Goal: Task Accomplishment & Management: Complete application form

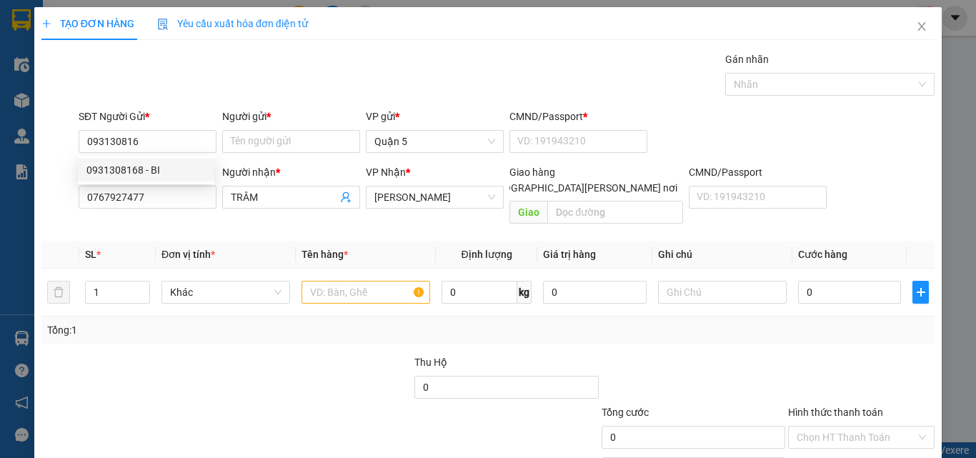
click at [119, 169] on div "0931308168 - BI" at bounding box center [145, 170] width 119 height 16
type input "0931308168"
type input "BI"
type input "1"
type input "0931308168"
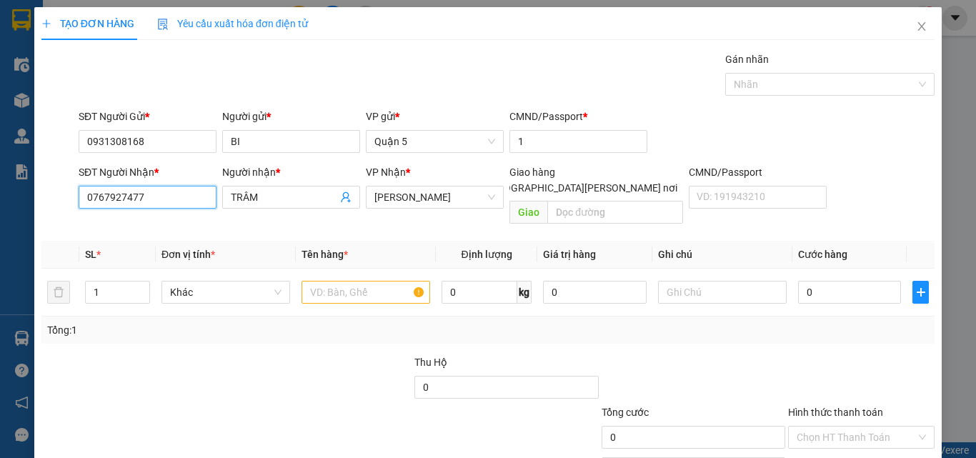
click at [156, 197] on input "0767927477" at bounding box center [148, 197] width 138 height 23
type input "0"
click at [126, 224] on div "0972448012 - MY" at bounding box center [145, 226] width 119 height 16
type input "0972448012"
type input "MY"
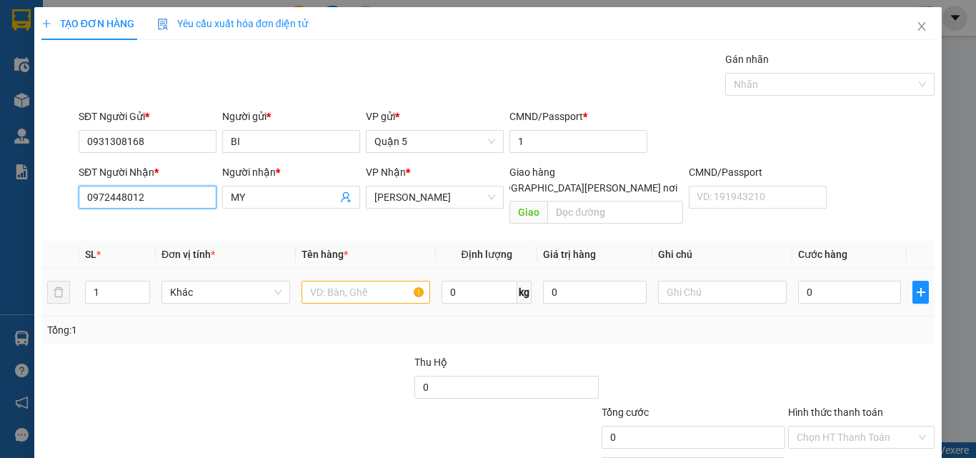
type input "0972448012"
click at [375, 281] on input "text" at bounding box center [365, 292] width 129 height 23
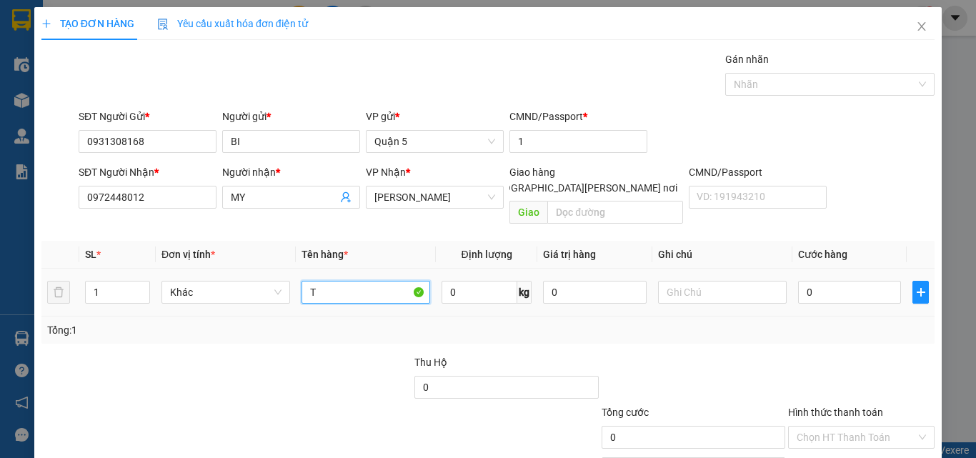
type input "T"
type input "1T XOP"
click at [475, 281] on input "0" at bounding box center [479, 292] width 76 height 23
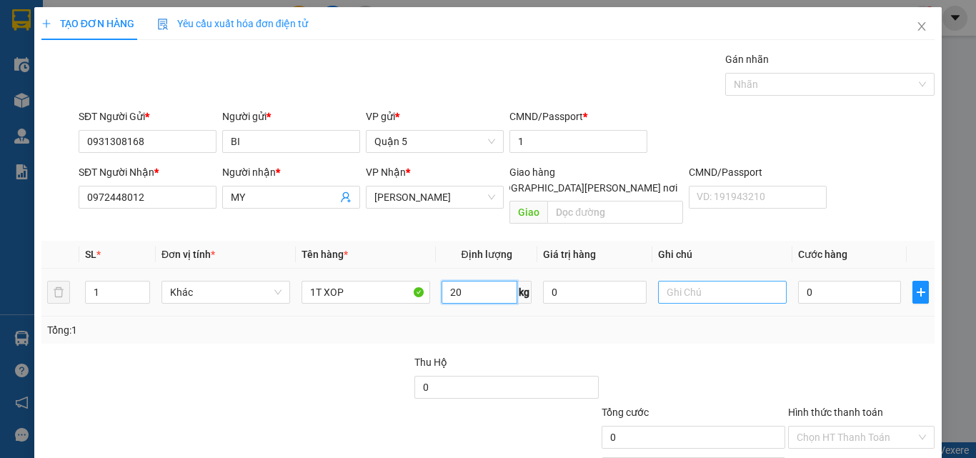
type input "20"
click at [697, 281] on input "text" at bounding box center [722, 292] width 129 height 23
type input "0"
click at [821, 281] on input "0" at bounding box center [849, 292] width 103 height 23
type input "5"
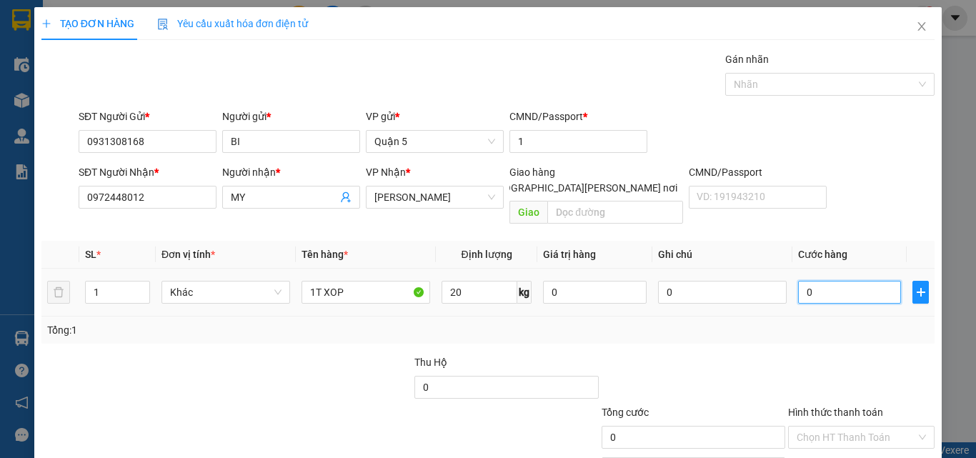
type input "5"
type input "50"
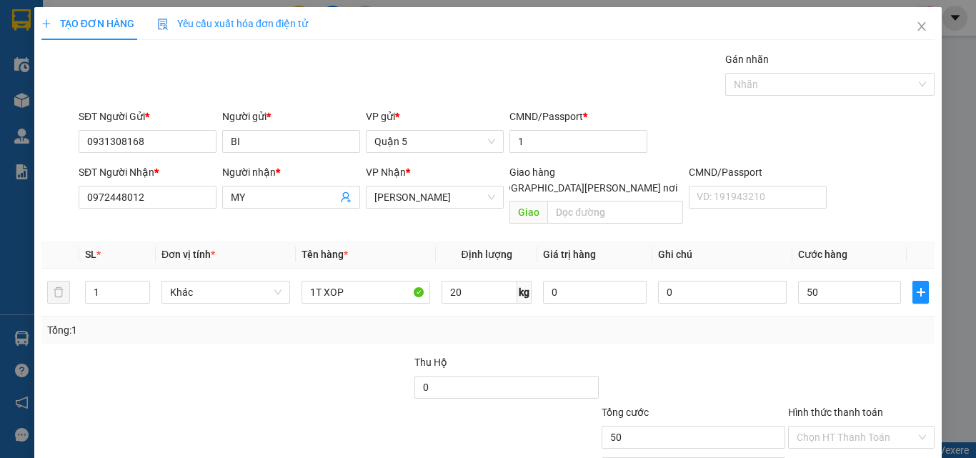
type input "50.000"
click at [255, 21] on span "Yêu cầu xuất hóa đơn điện tử" at bounding box center [232, 23] width 151 height 11
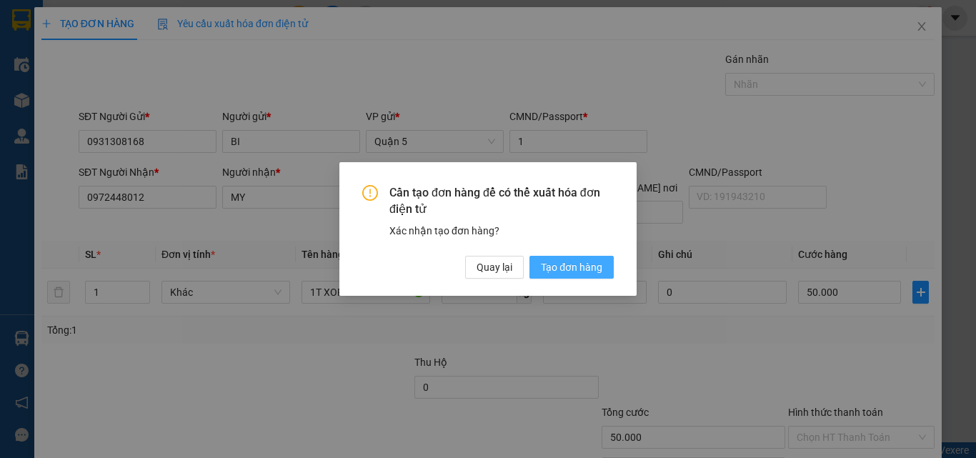
click at [562, 266] on span "Tạo đơn hàng" at bounding box center [571, 267] width 61 height 16
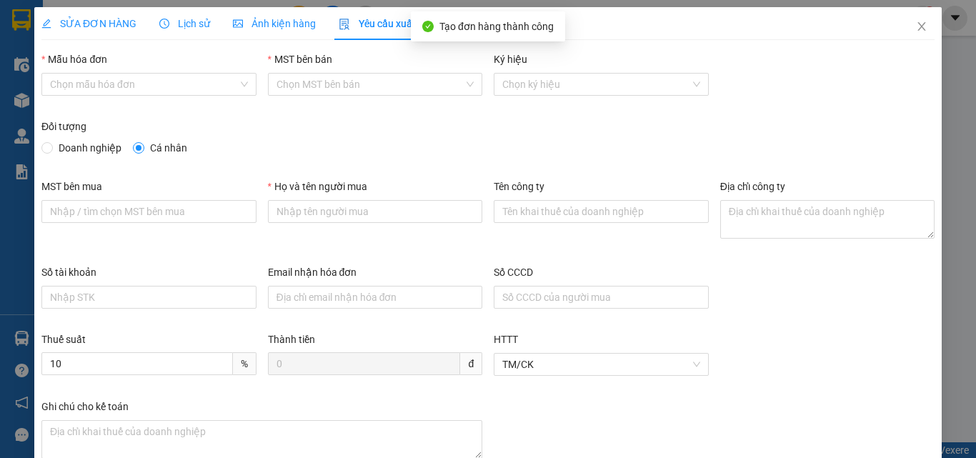
type input "BI"
type input "1"
type input "50.000"
click at [916, 29] on icon "close" at bounding box center [921, 26] width 11 height 11
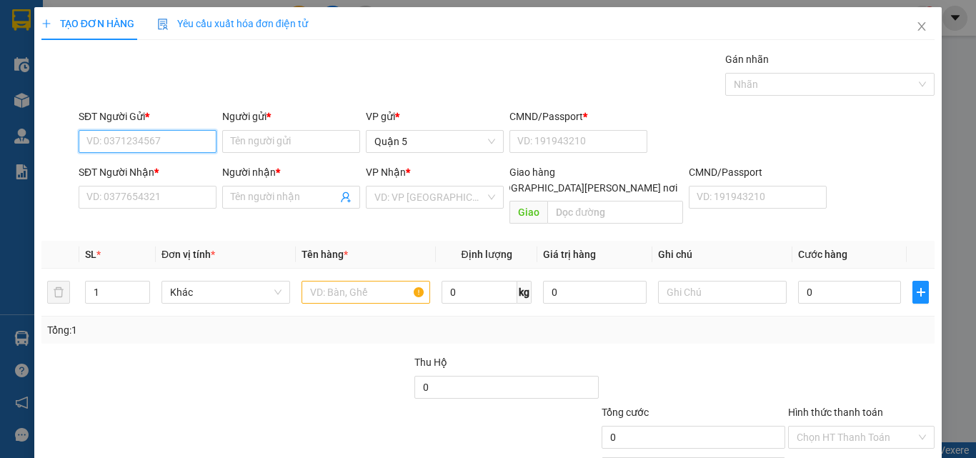
click at [164, 139] on input "SĐT Người Gửi *" at bounding box center [148, 141] width 138 height 23
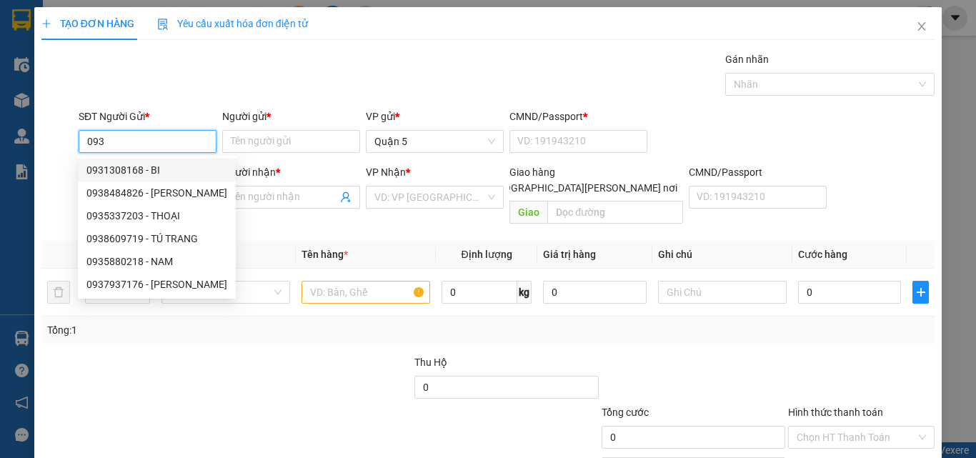
click at [104, 169] on div "0931308168 - BI" at bounding box center [156, 170] width 141 height 16
type input "0931308168"
type input "BI"
type input "1"
type input "0972448012"
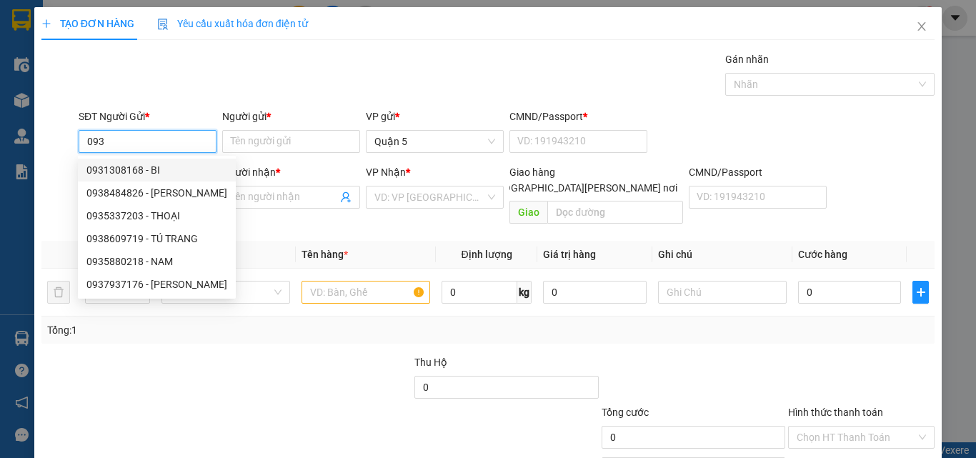
type input "MY"
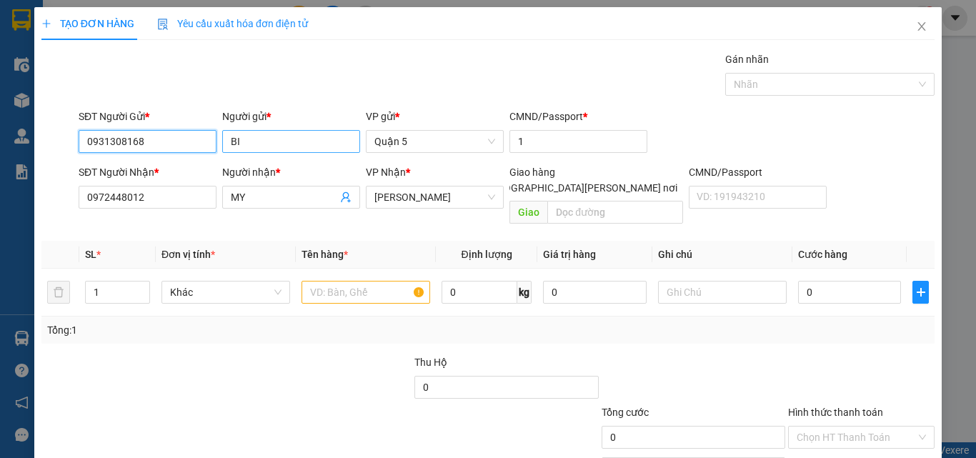
type input "0931308168"
click at [276, 138] on input "BI" at bounding box center [291, 141] width 138 height 23
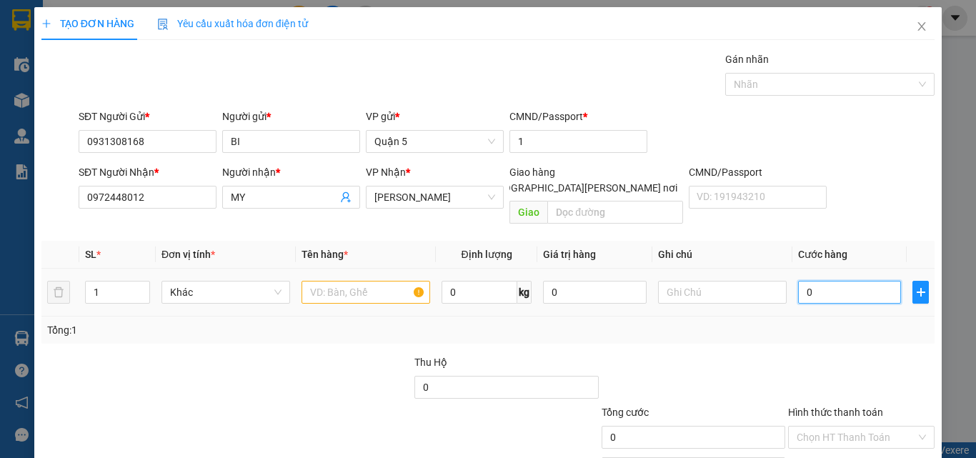
click at [824, 281] on input "0" at bounding box center [849, 292] width 103 height 23
type input "5"
type input "50"
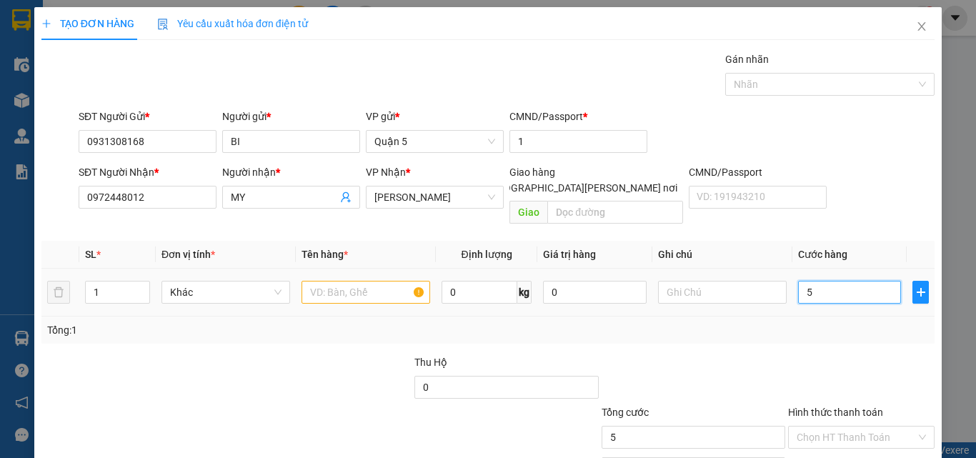
type input "50"
type input "500"
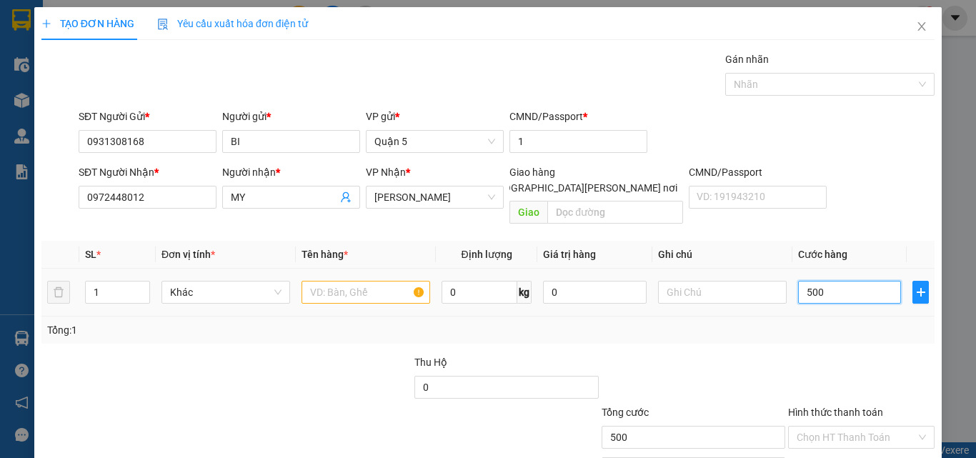
type input "50"
type input "50.000"
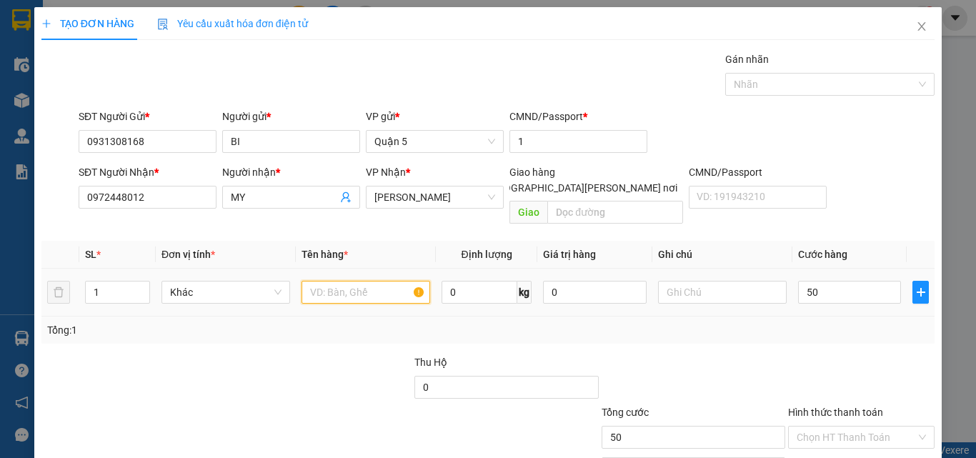
type input "50.000"
click at [361, 281] on input "text" at bounding box center [365, 292] width 129 height 23
type input "1T XOP"
click at [471, 281] on input "0" at bounding box center [479, 292] width 76 height 23
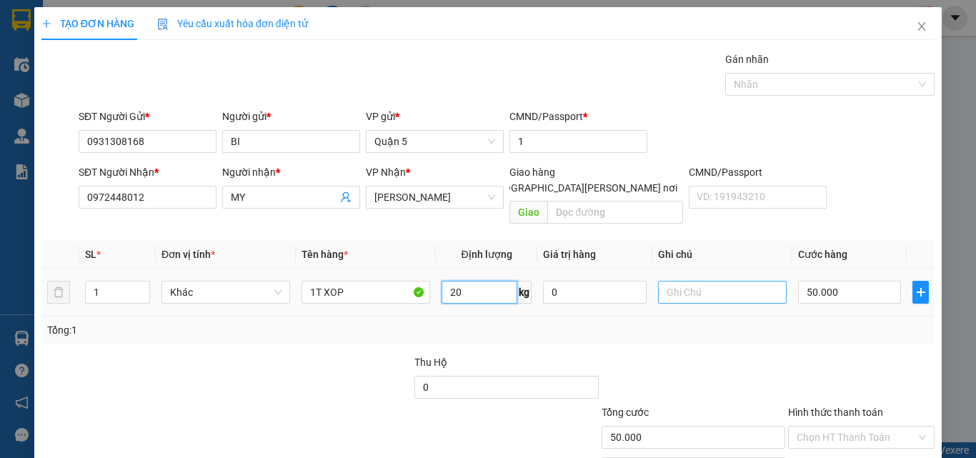
type input "20"
click at [699, 281] on input "text" at bounding box center [722, 292] width 129 height 23
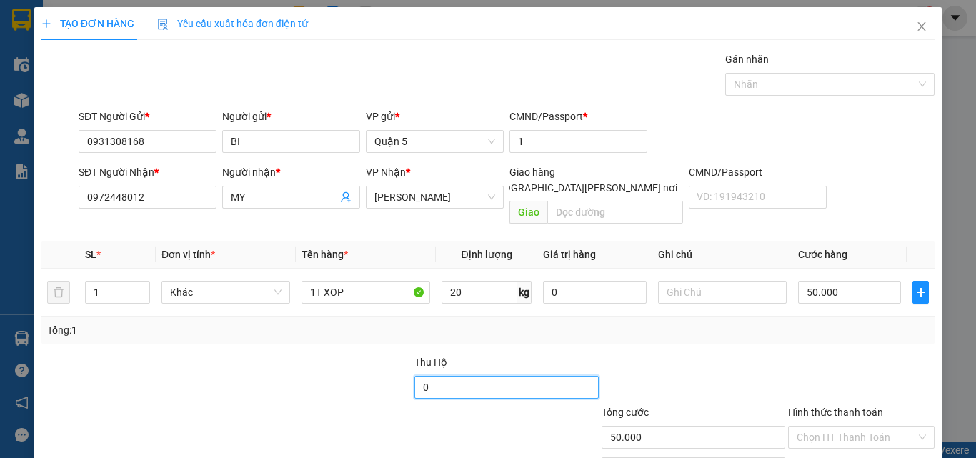
click at [516, 376] on input "0" at bounding box center [506, 387] width 184 height 23
click at [238, 21] on span "Yêu cầu xuất hóa đơn điện tử" at bounding box center [232, 23] width 151 height 11
type input "50.000"
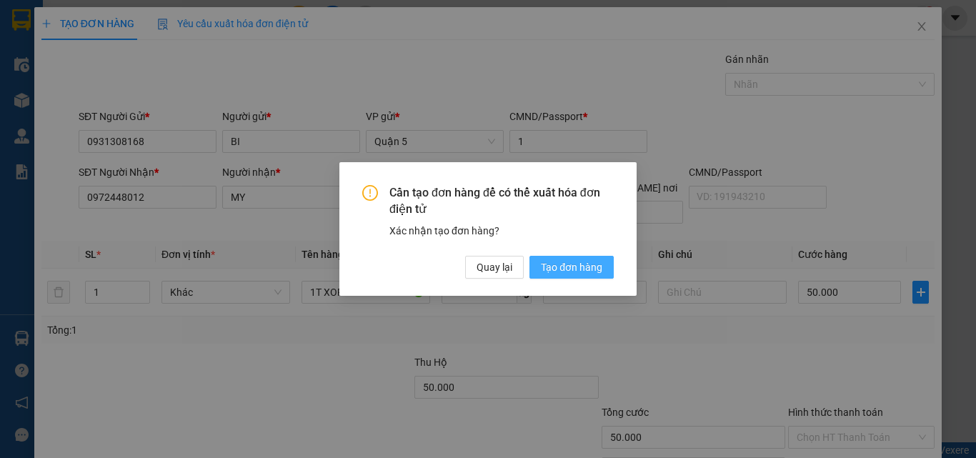
click at [559, 267] on span "Tạo đơn hàng" at bounding box center [571, 267] width 61 height 16
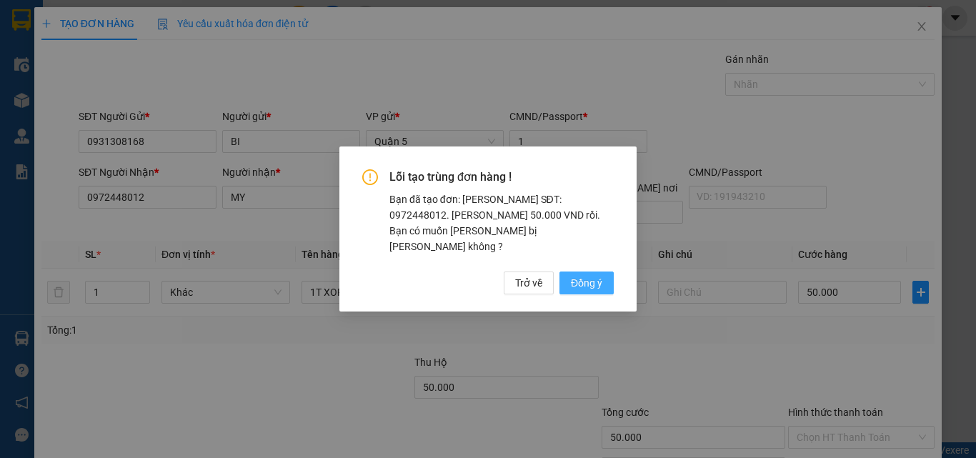
click at [575, 275] on span "Đồng ý" at bounding box center [586, 283] width 31 height 16
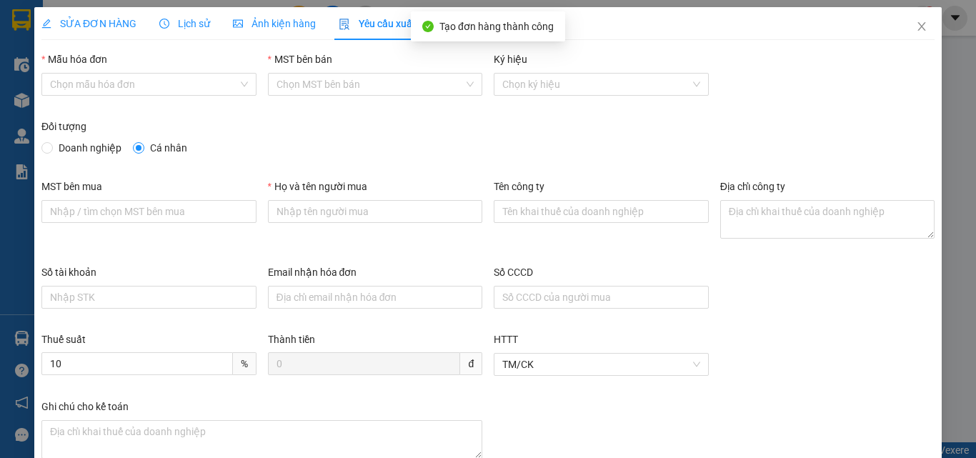
type input "BI"
type input "1"
type input "50.000"
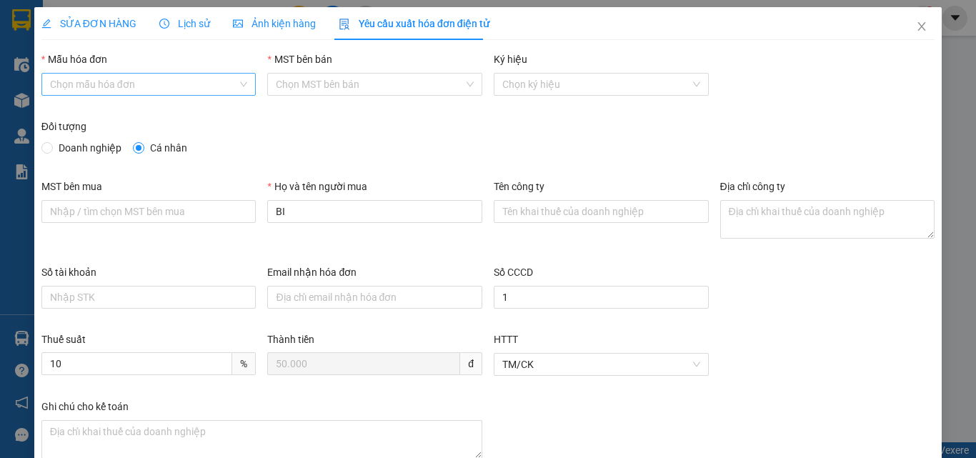
click at [147, 81] on input "Mẫu hóa đơn" at bounding box center [144, 84] width 188 height 21
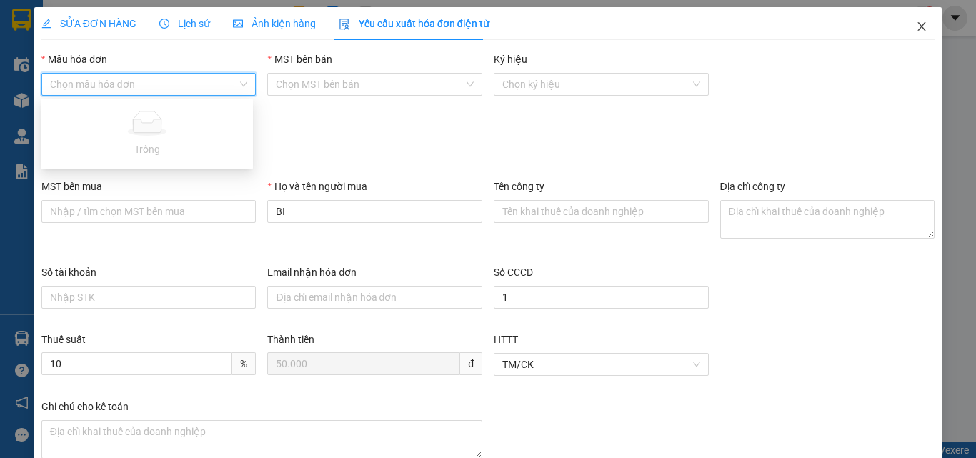
click at [916, 25] on icon "close" at bounding box center [921, 26] width 11 height 11
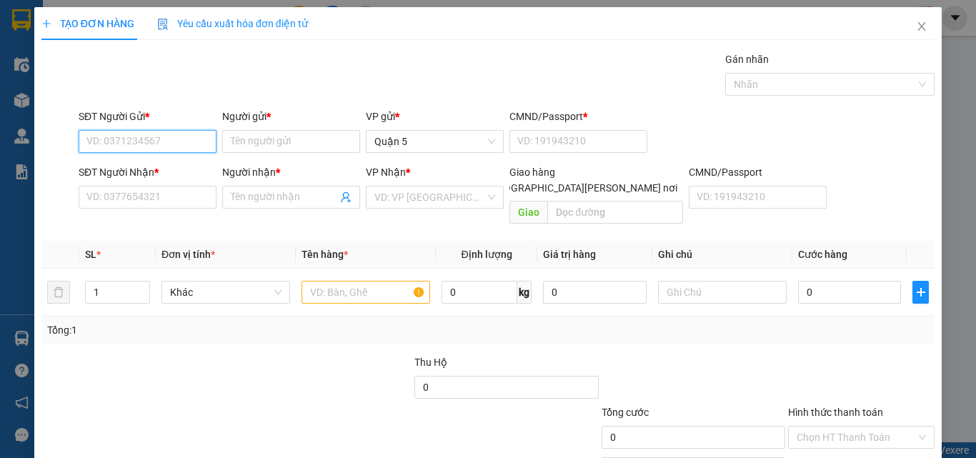
click at [130, 141] on input "SĐT Người Gửi *" at bounding box center [148, 141] width 138 height 23
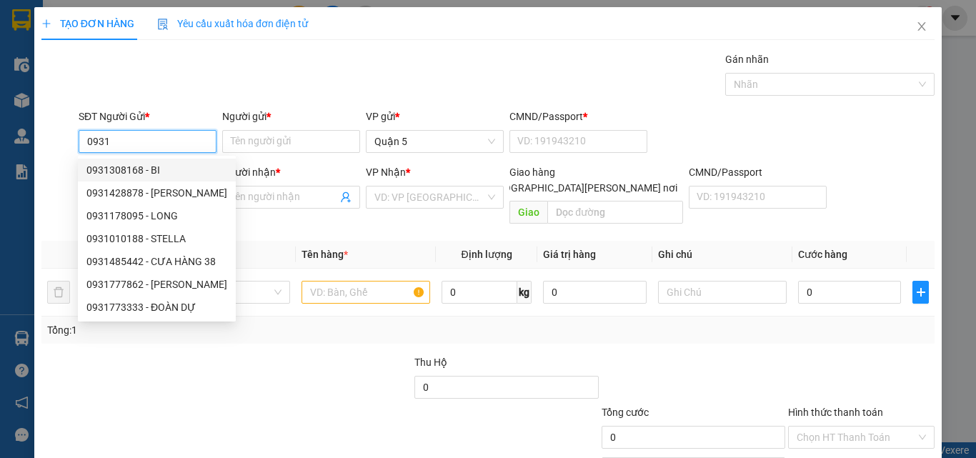
click at [106, 170] on div "0931308168 - BI" at bounding box center [156, 170] width 141 height 16
type input "0931308168"
type input "BI"
type input "1"
type input "0972448012"
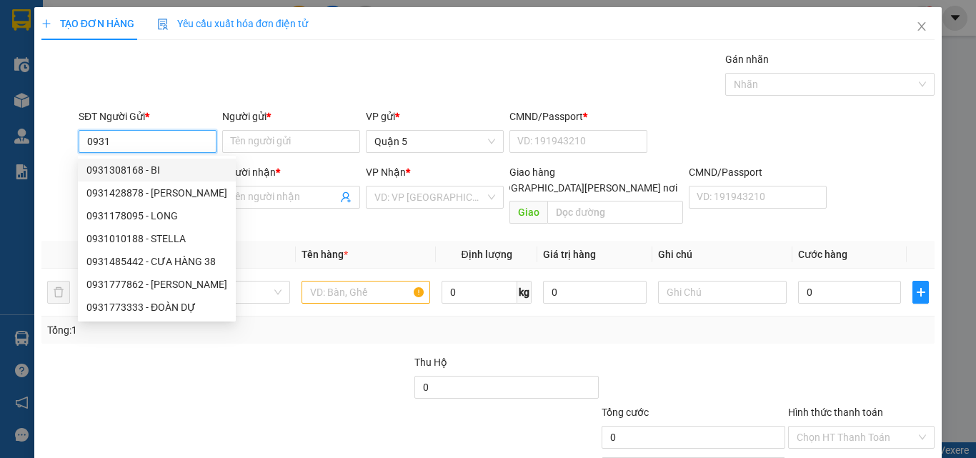
type input "MY"
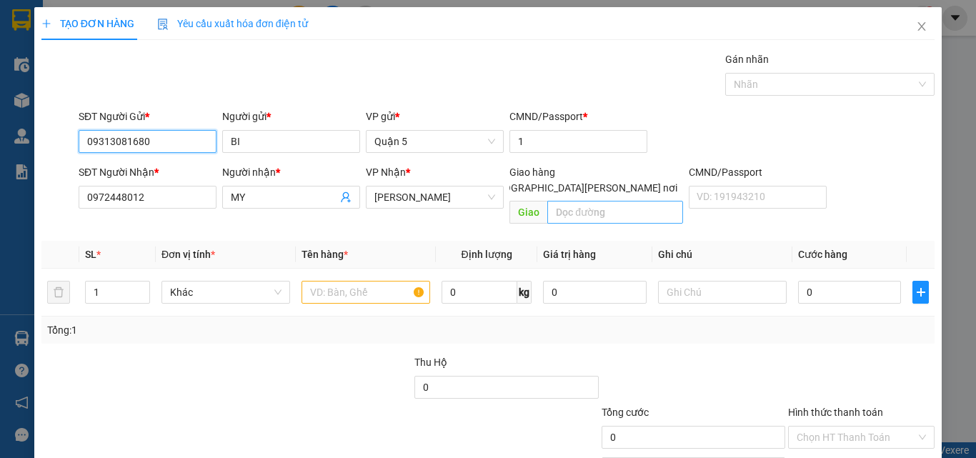
type input "09313081680"
click at [609, 201] on input "text" at bounding box center [615, 212] width 136 height 23
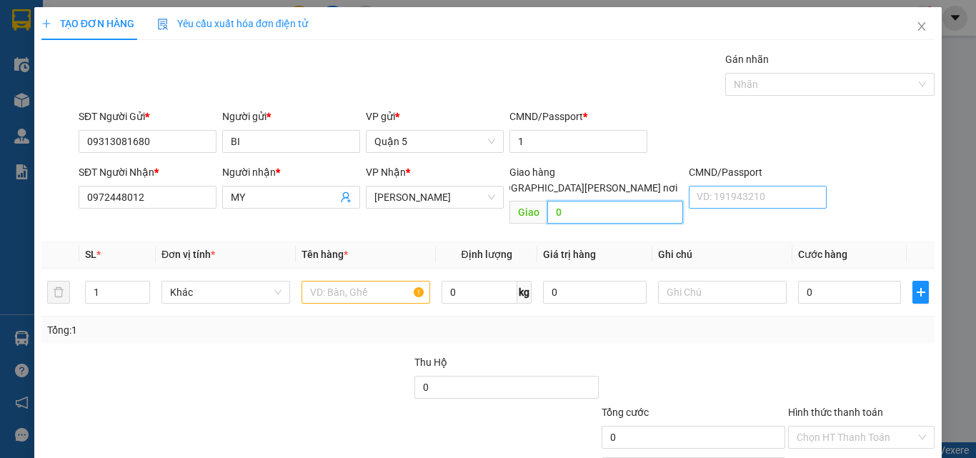
type input "0"
click at [736, 201] on input "CMND/Passport" at bounding box center [758, 197] width 138 height 23
type input "0"
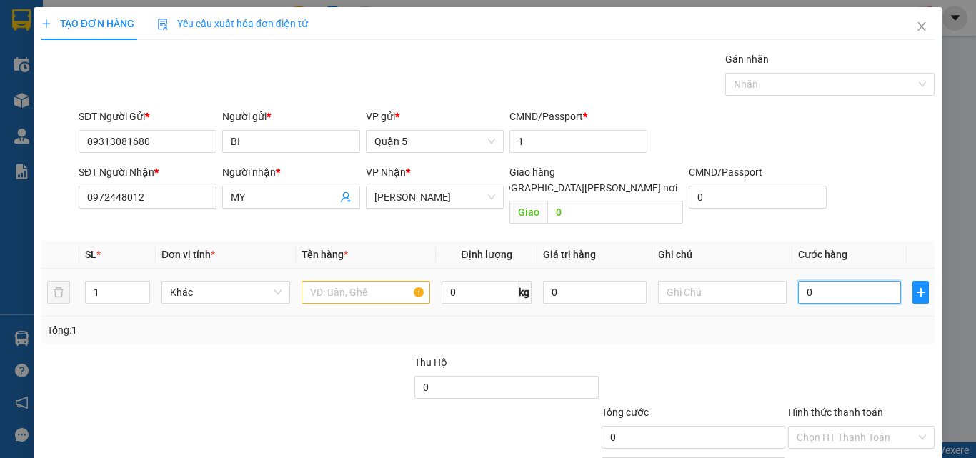
click at [832, 281] on input "0" at bounding box center [849, 292] width 103 height 23
type input "5"
type input "50"
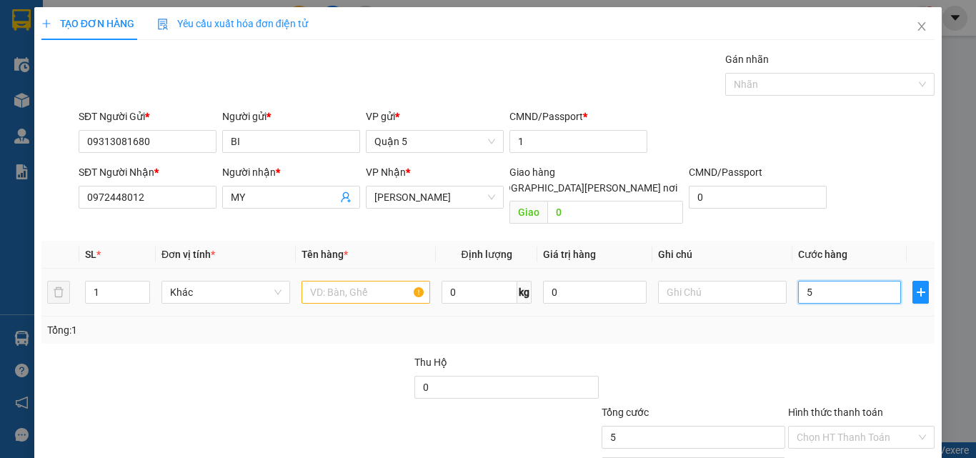
type input "50"
type input "50.000"
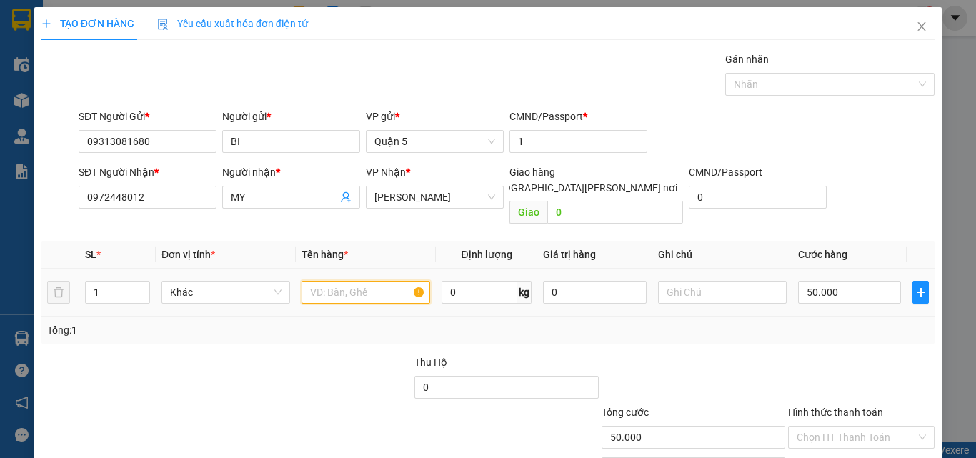
click at [340, 281] on input "text" at bounding box center [365, 292] width 129 height 23
type input "T"
type input "1T XOP [PERSON_NAME]"
click at [486, 281] on input "0" at bounding box center [479, 292] width 76 height 23
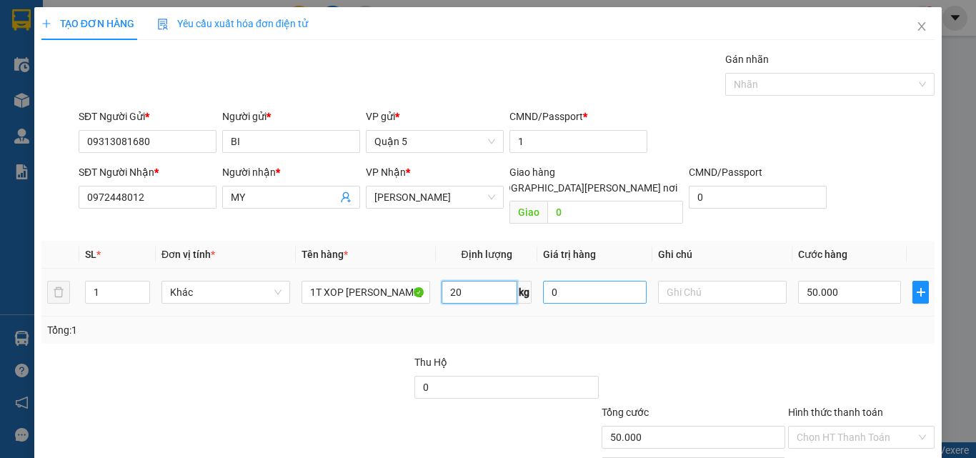
type input "20"
click at [561, 281] on input "0" at bounding box center [594, 292] width 103 height 23
type input "0"
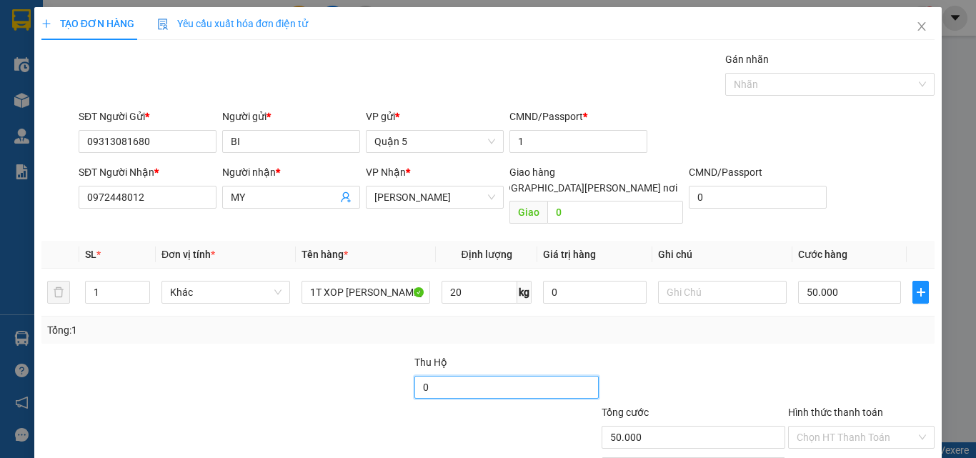
click at [511, 376] on input "0" at bounding box center [506, 387] width 184 height 23
type input "50.000"
click at [107, 20] on span "TẠO ĐƠN HÀNG" at bounding box center [87, 23] width 93 height 11
